Goal: Transaction & Acquisition: Purchase product/service

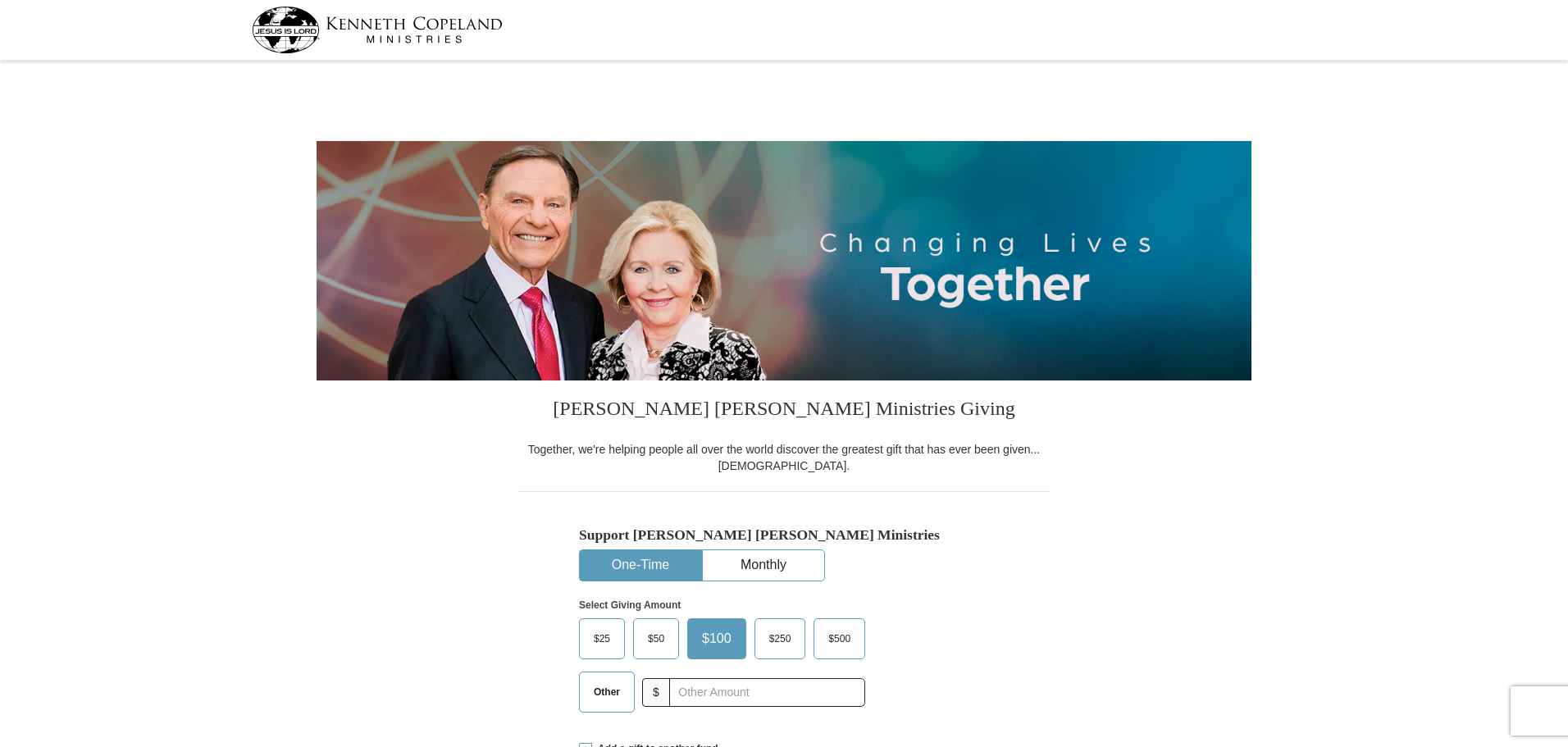
select select "FL"
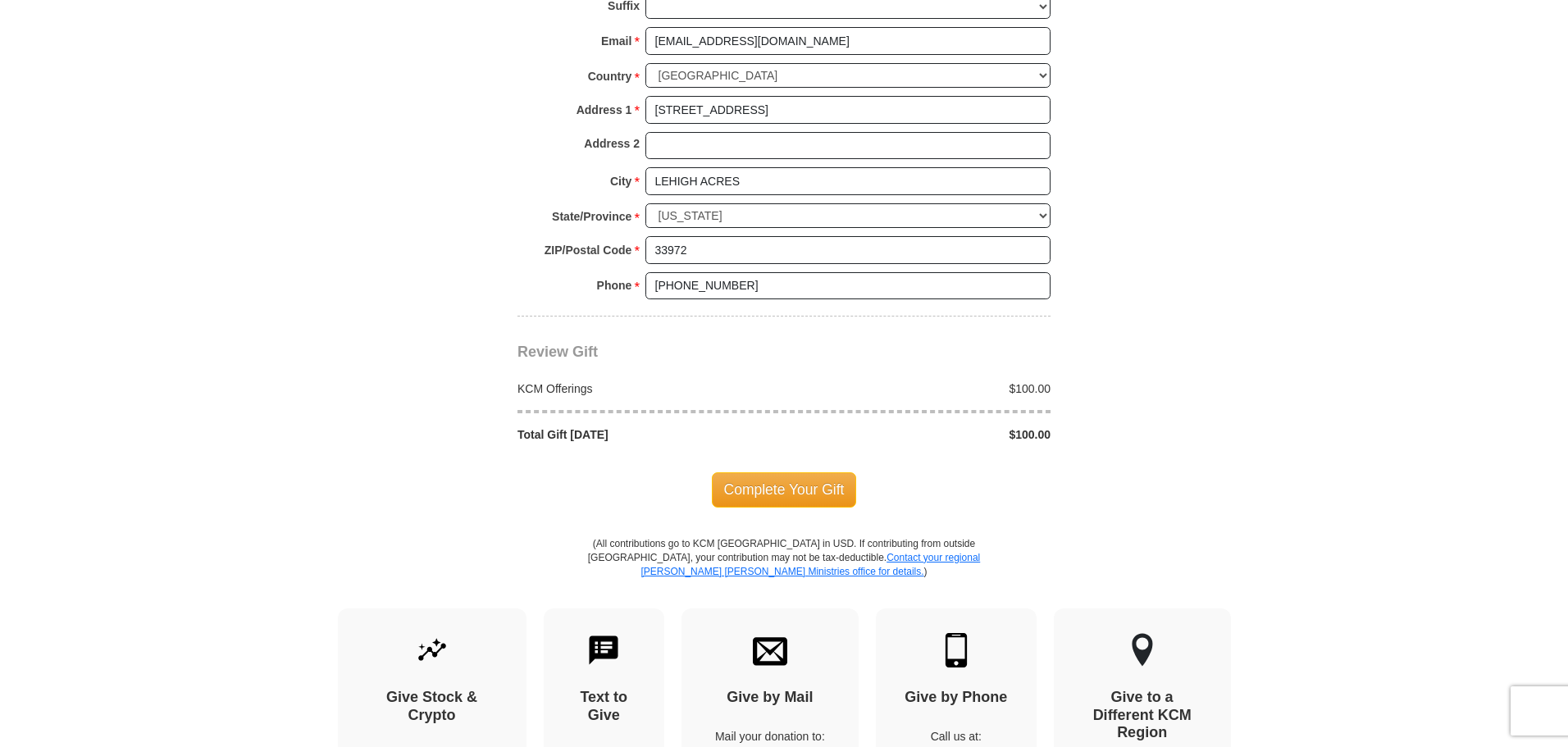
scroll to position [1230, 0]
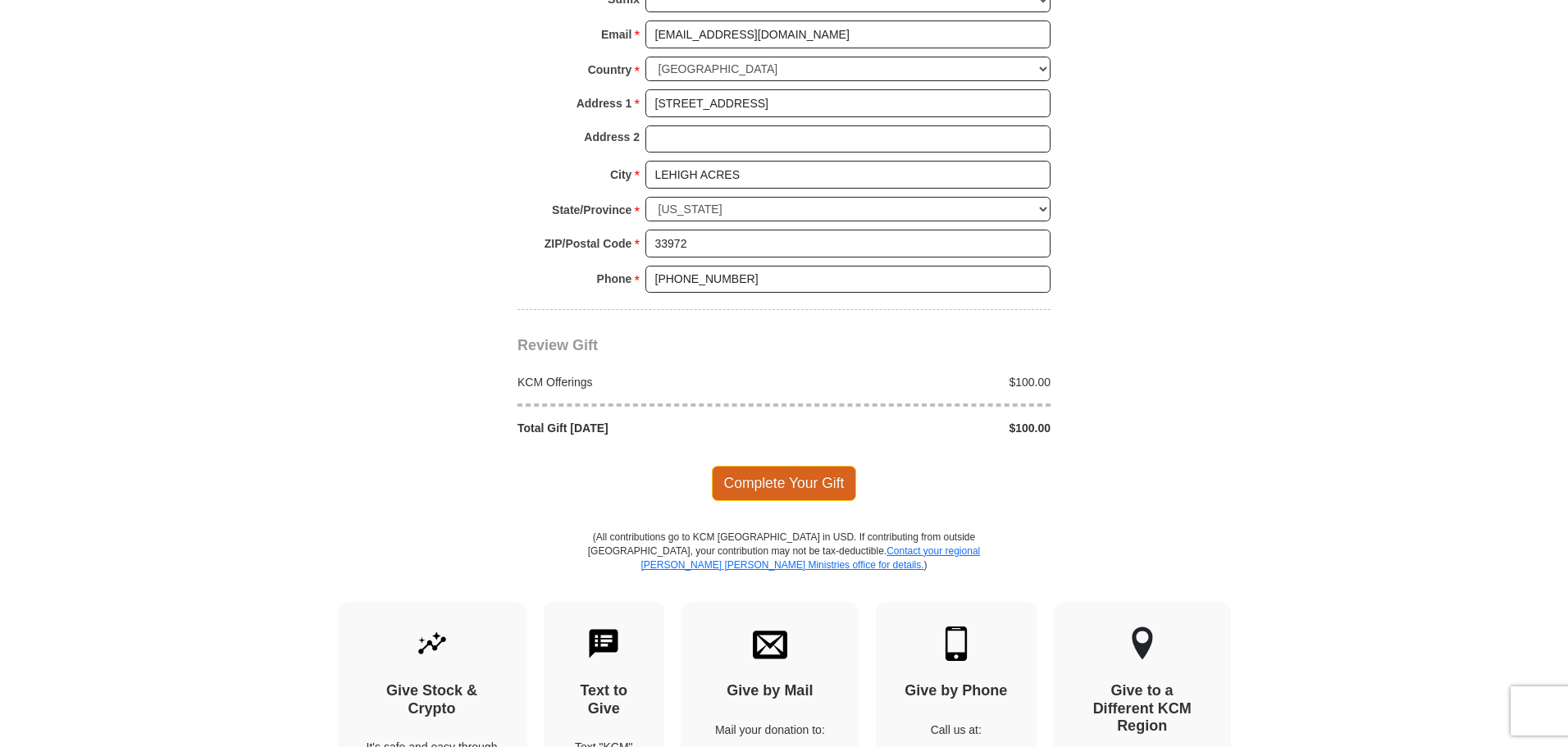
click at [771, 477] on span "Complete Your Gift" at bounding box center [784, 483] width 145 height 34
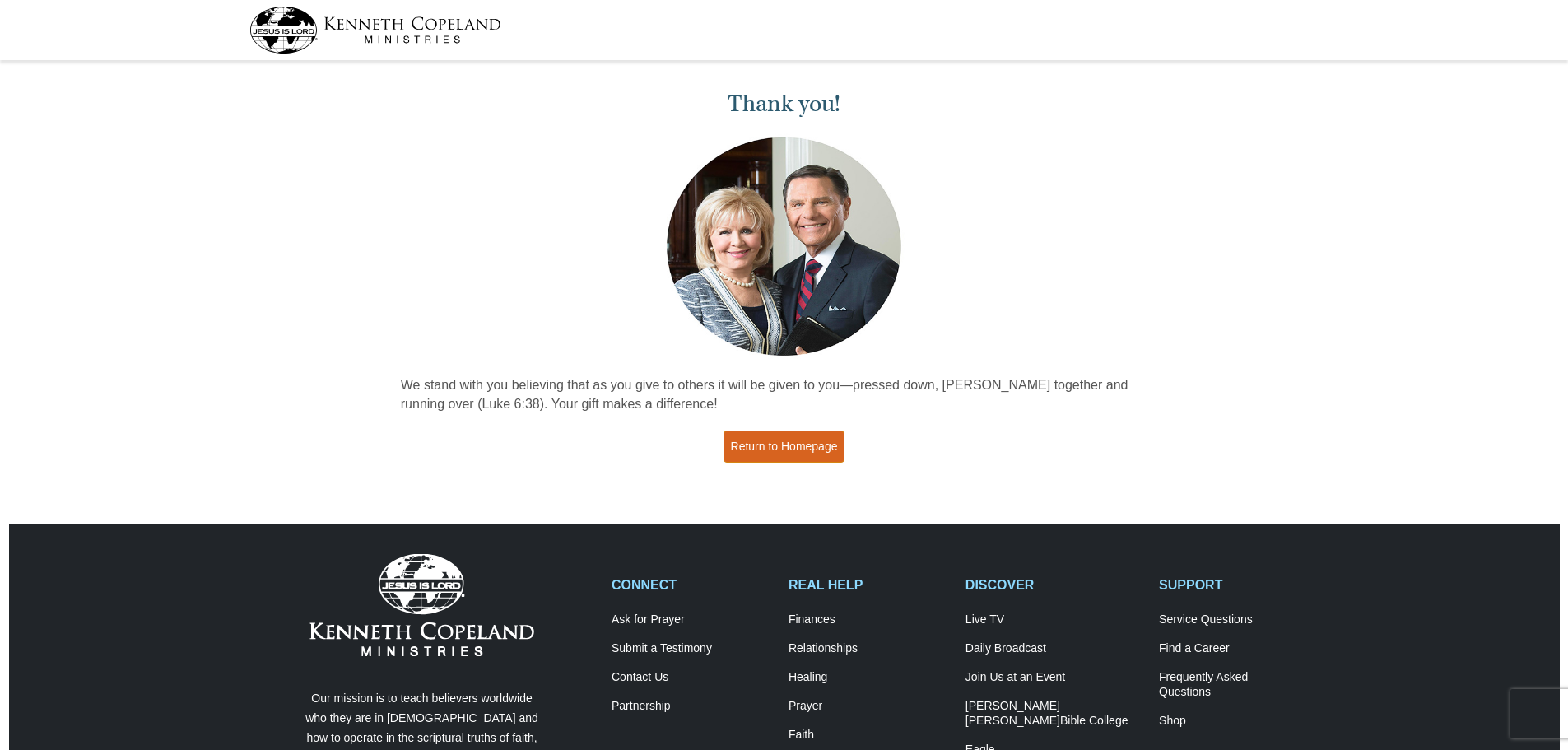
click at [787, 439] on link "Return to Homepage" at bounding box center [784, 447] width 121 height 32
